Goal: Check status

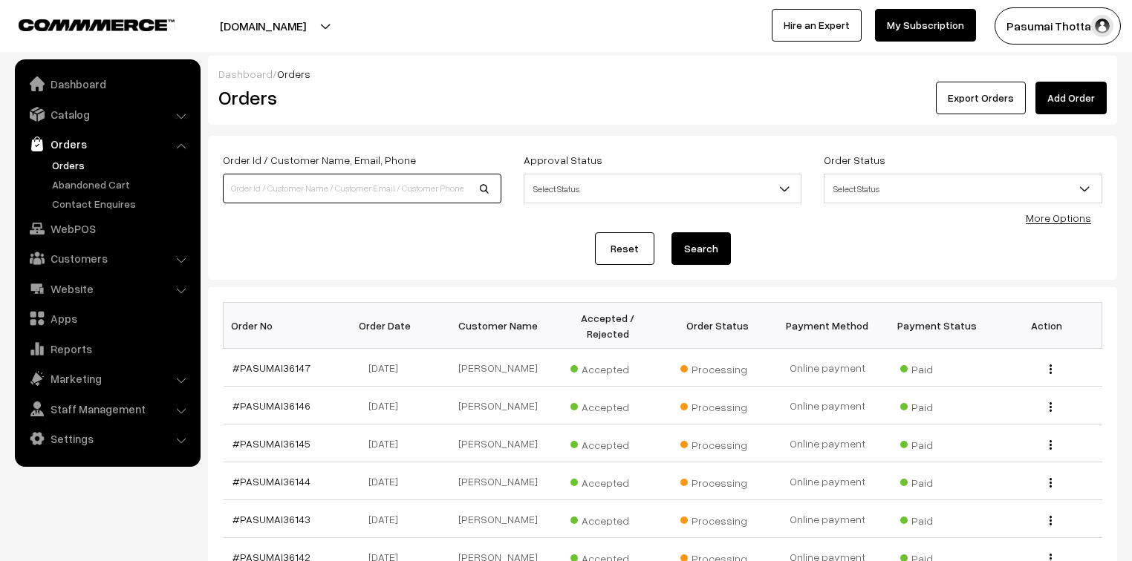
drag, startPoint x: 0, startPoint y: 0, endPoint x: 303, endPoint y: 192, distance: 358.5
click at [303, 192] on input at bounding box center [362, 189] width 278 height 30
type input "36147"
click at [671, 232] on button "Search" at bounding box center [700, 248] width 59 height 33
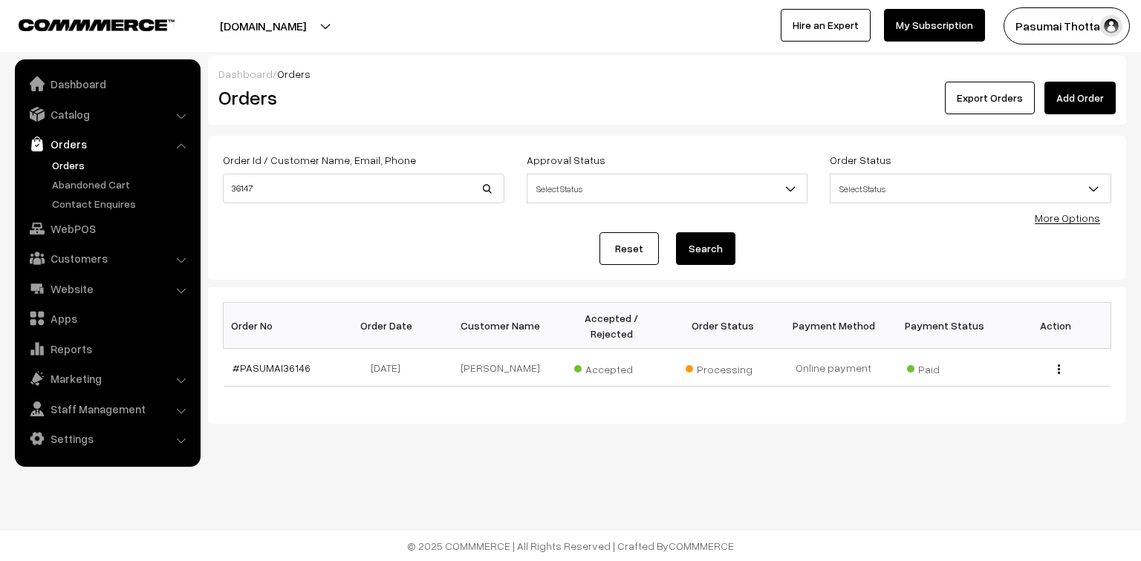
drag, startPoint x: 0, startPoint y: 0, endPoint x: 383, endPoint y: 422, distance: 569.9
click at [383, 422] on div "Dashboard / Orders Orders Export Orders Add Order Order Id / Customer Name, Ema…" at bounding box center [570, 260] width 1141 height 521
click at [250, 186] on input "36147" at bounding box center [363, 189] width 281 height 30
type input "36148"
click at [676, 232] on button "Search" at bounding box center [705, 248] width 59 height 33
